Goal: Check status: Check status

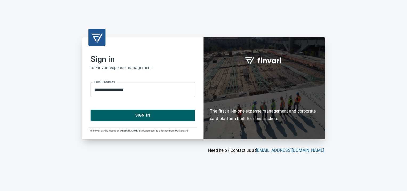
click at [143, 161] on div "**********" at bounding box center [203, 95] width 407 height 191
click at [141, 115] on span "Sign In" at bounding box center [142, 115] width 93 height 7
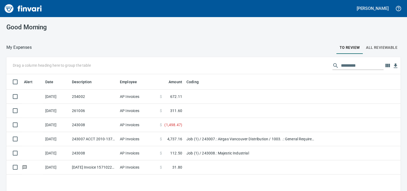
scroll to position [128, 386]
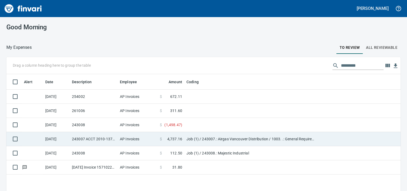
click at [196, 140] on td "Job (1) / 243007.: Airgas Vancouver Distribution / 1003. .: General Requirement…" at bounding box center [250, 139] width 133 height 14
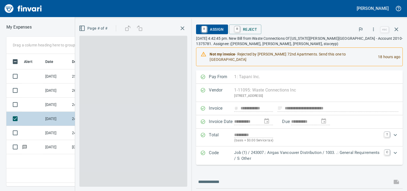
scroll to position [124, 257]
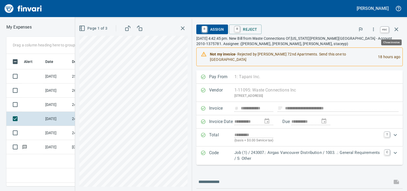
click at [398, 30] on icon "button" at bounding box center [396, 29] width 6 height 6
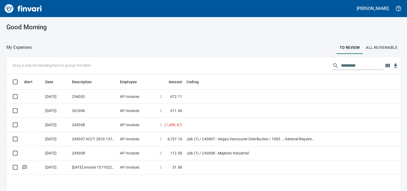
scroll to position [128, 386]
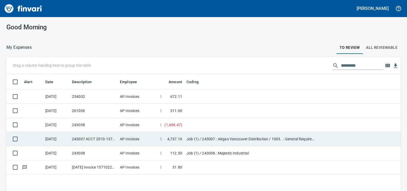
click at [208, 138] on td "Job (1) / 243007.: Airgas Vancouver Distribution / 1003. .: General Requirement…" at bounding box center [250, 139] width 133 height 14
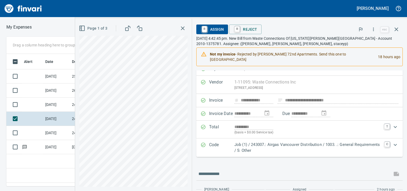
scroll to position [5, 0]
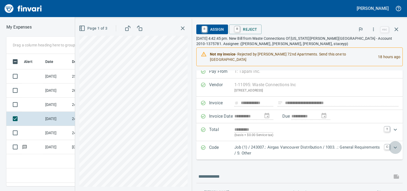
click at [394, 144] on icon "Expand" at bounding box center [395, 147] width 6 height 6
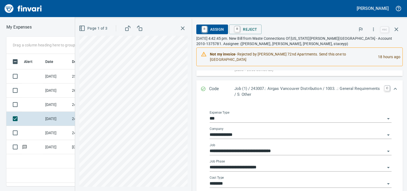
scroll to position [124, 257]
click at [297, 147] on input "**********" at bounding box center [298, 150] width 176 height 7
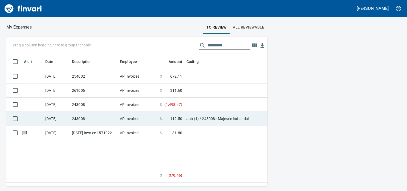
click at [186, 119] on td "Job (1) / 243008.: Majestic Industrial" at bounding box center [250, 119] width 133 height 14
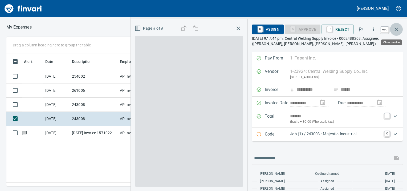
click at [397, 30] on icon "button" at bounding box center [397, 29] width 4 height 4
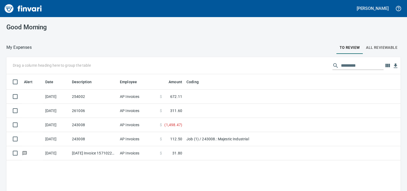
scroll to position [128, 386]
